Goal: Navigation & Orientation: Find specific page/section

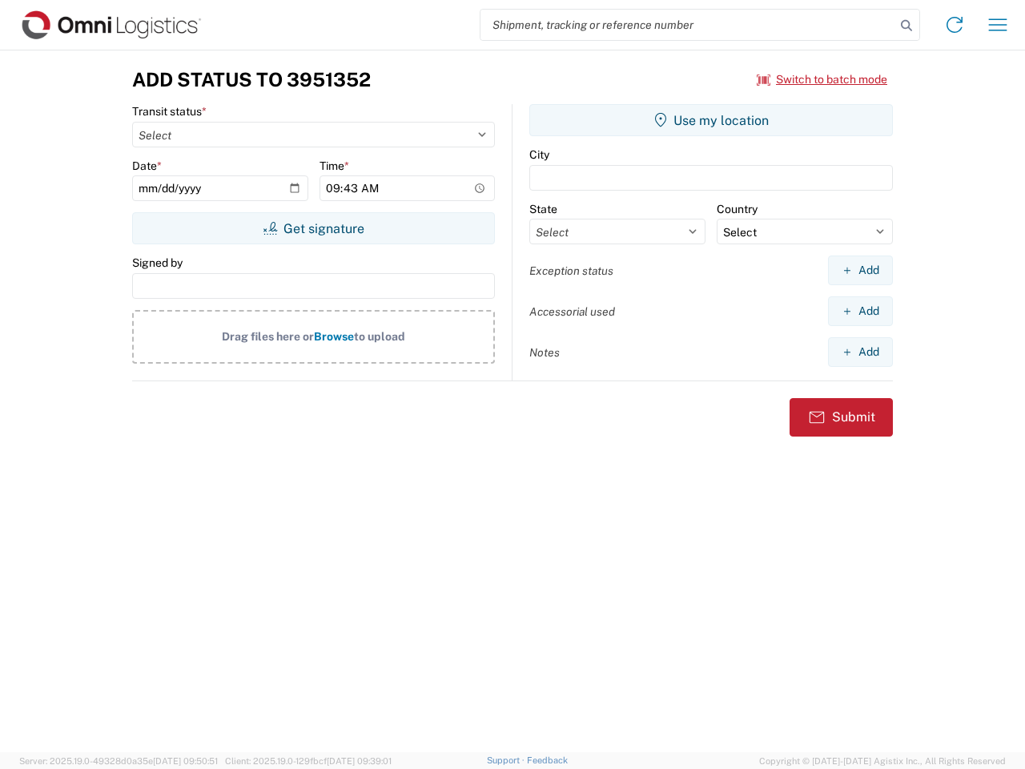
click at [688, 25] on input "search" at bounding box center [688, 25] width 415 height 30
click at [907, 26] on icon at bounding box center [907, 25] width 22 height 22
click at [955, 25] on icon at bounding box center [955, 25] width 26 height 26
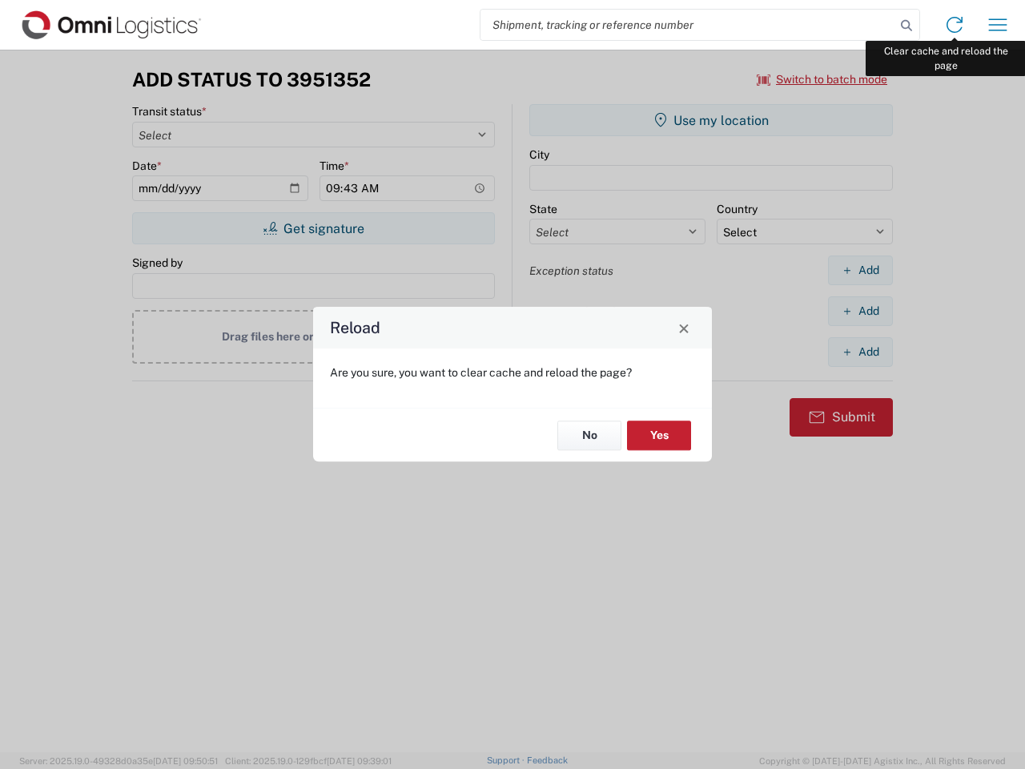
click at [998, 25] on div "Reload Are you sure, you want to clear cache and reload the page? No Yes" at bounding box center [512, 384] width 1025 height 769
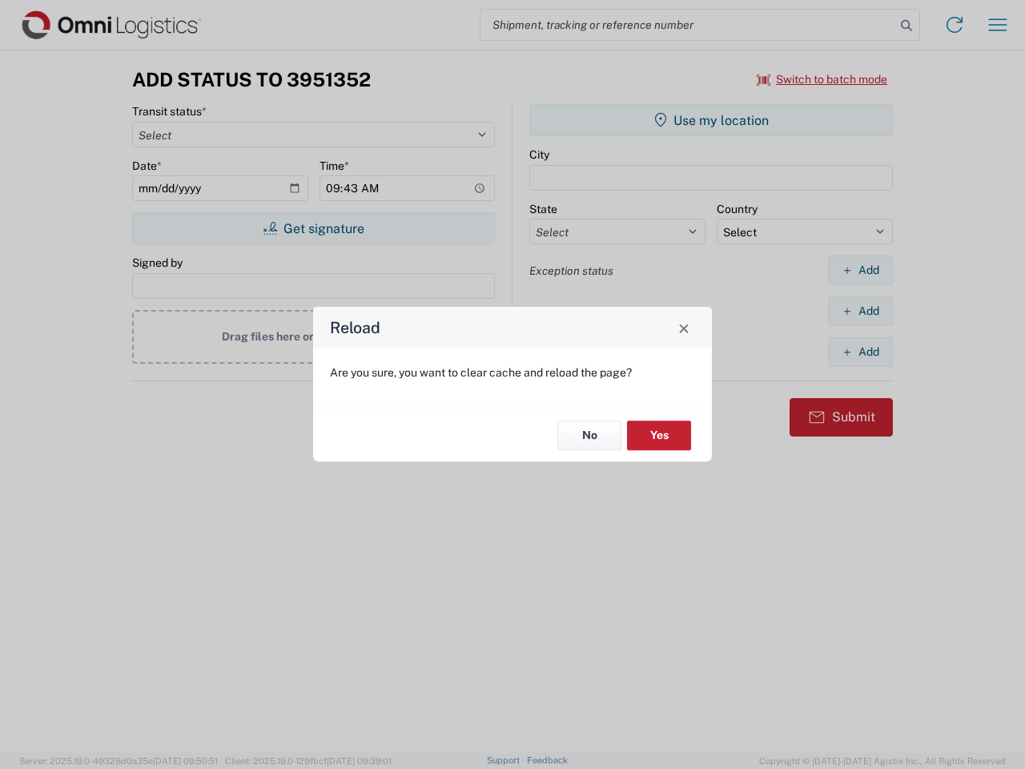
click at [823, 79] on div "Reload Are you sure, you want to clear cache and reload the page? No Yes" at bounding box center [512, 384] width 1025 height 769
click at [313, 228] on div "Reload Are you sure, you want to clear cache and reload the page? No Yes" at bounding box center [512, 384] width 1025 height 769
click at [711, 120] on div "Reload Are you sure, you want to clear cache and reload the page? No Yes" at bounding box center [512, 384] width 1025 height 769
click at [860, 270] on div "Reload Are you sure, you want to clear cache and reload the page? No Yes" at bounding box center [512, 384] width 1025 height 769
click at [860, 311] on div "Reload Are you sure, you want to clear cache and reload the page? No Yes" at bounding box center [512, 384] width 1025 height 769
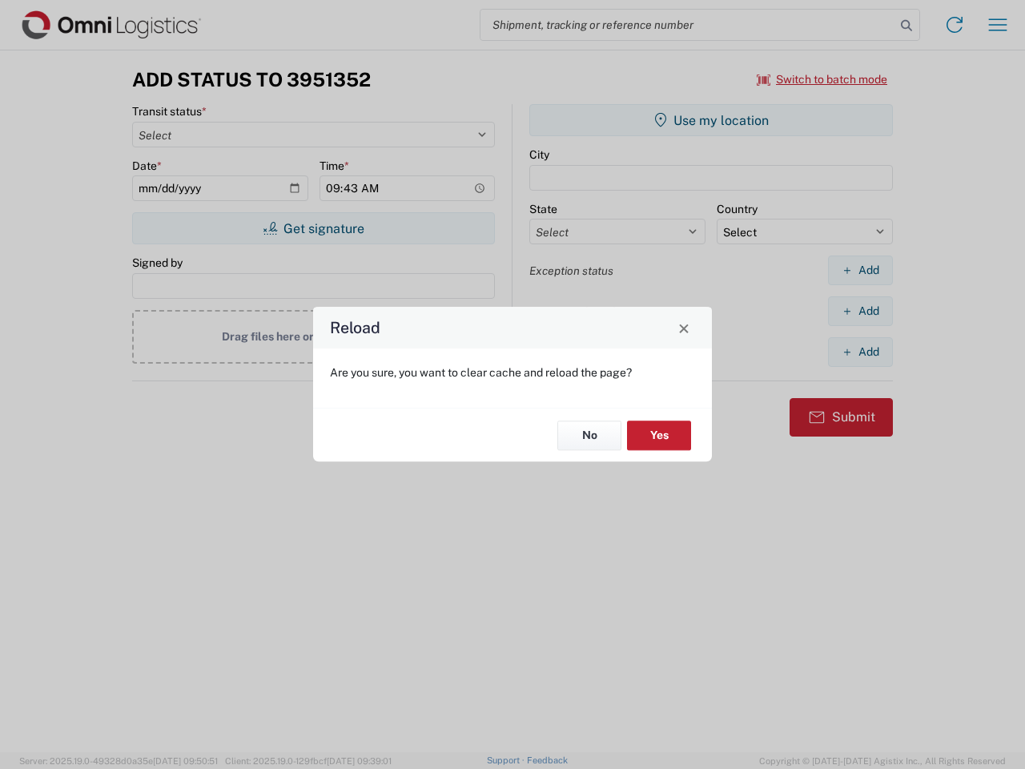
click at [860, 352] on div "Reload Are you sure, you want to clear cache and reload the page? No Yes" at bounding box center [512, 384] width 1025 height 769
